Goal: Information Seeking & Learning: Check status

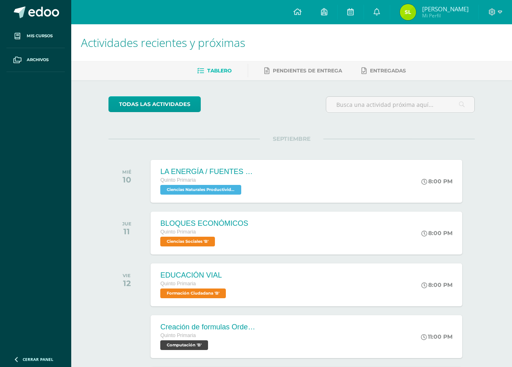
click at [415, 16] on img at bounding box center [408, 12] width 16 height 16
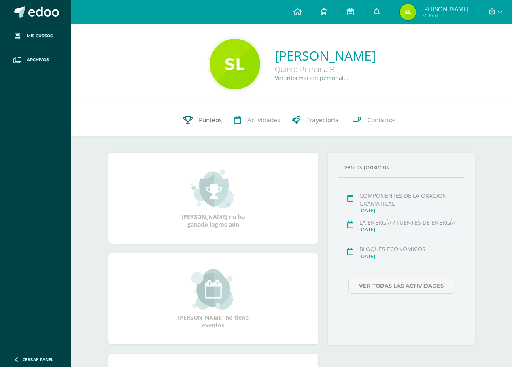
click at [210, 122] on span "Punteos" at bounding box center [210, 120] width 23 height 8
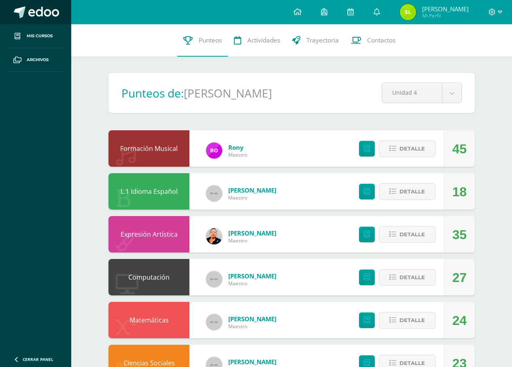
click at [24, 8] on span at bounding box center [20, 12] width 12 height 12
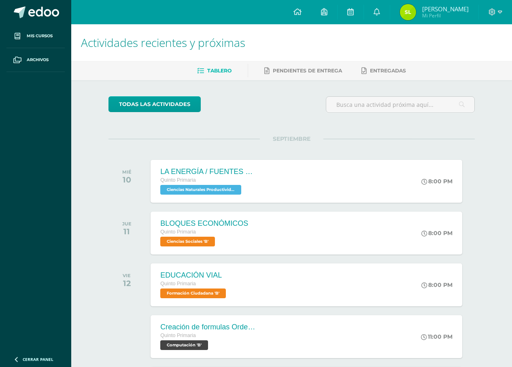
click at [138, 60] on body "Mis cursos Archivos Cerrar panel Ciencias Naturales Productividad y Desarrollo …" at bounding box center [256, 256] width 512 height 513
click at [174, 168] on div "SEPTIEMBRE MIÉ 10 LA ENERGÍA / FUENTES DE ENERGÍA Quinto Primaria Ciencias Natu…" at bounding box center [291, 171] width 366 height 65
drag, startPoint x: 179, startPoint y: 191, endPoint x: 182, endPoint y: 198, distance: 7.3
click at [181, 199] on div "LA ENERGÍA / FUENTES DE ENERGÍA Quinto Primaria Ciencias Naturales Productivida…" at bounding box center [208, 180] width 118 height 43
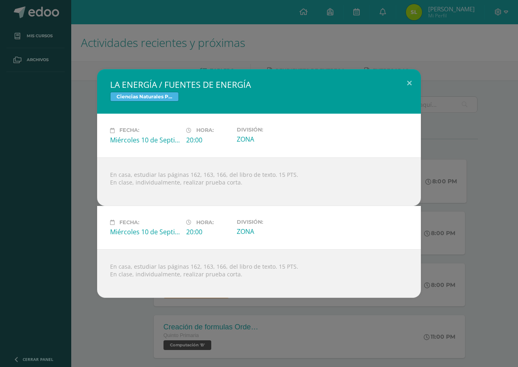
click at [122, 320] on div "LA ENERGÍA / FUENTES DE ENERGÍA Ciencias Naturales Productividad y Desarrollo F…" at bounding box center [259, 183] width 518 height 367
